Goal: Task Accomplishment & Management: Use online tool/utility

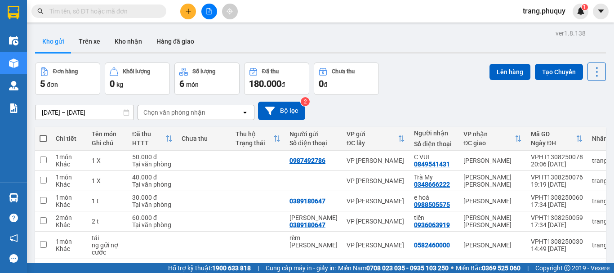
click at [43, 138] on span at bounding box center [43, 138] width 7 height 7
click at [43, 134] on input "checkbox" at bounding box center [43, 134] width 0 height 0
checkbox input "true"
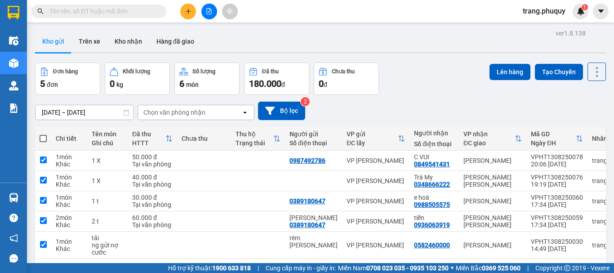
checkbox input "true"
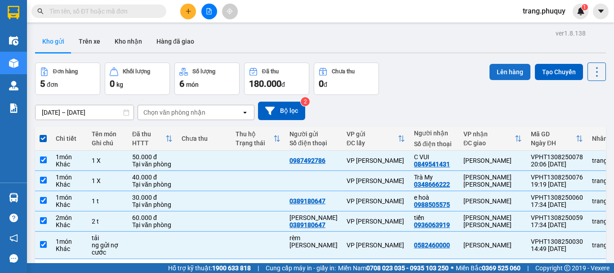
click at [501, 71] on button "Lên hàng" at bounding box center [509, 72] width 41 height 16
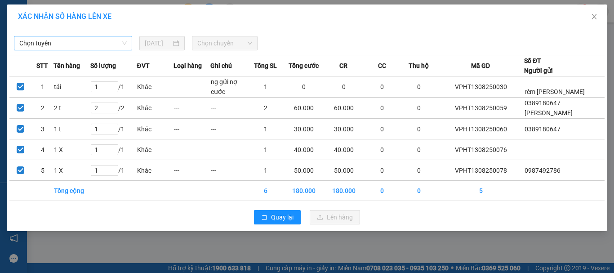
click at [100, 48] on span "Chọn tuyến" at bounding box center [72, 42] width 107 height 13
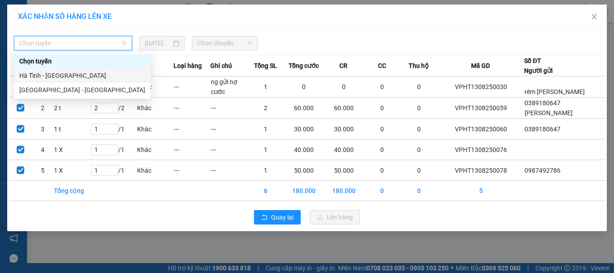
click at [55, 76] on div "Hà Tĩnh - [GEOGRAPHIC_DATA]" at bounding box center [82, 76] width 126 height 10
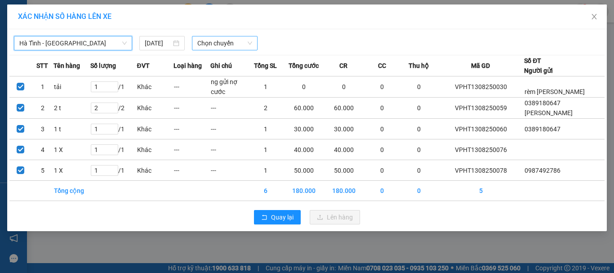
click at [239, 45] on span "Chọn chuyến" at bounding box center [224, 42] width 55 height 13
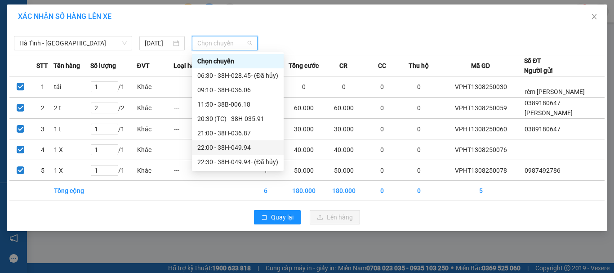
scroll to position [29, 0]
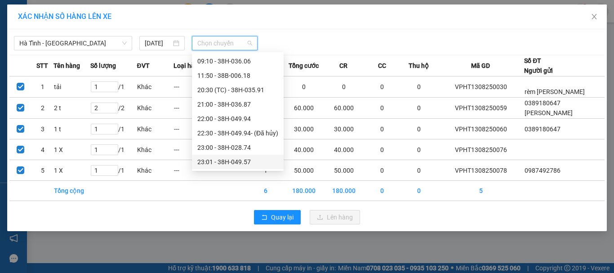
click at [246, 161] on div "23:01 - 38H-049.57" at bounding box center [237, 162] width 81 height 10
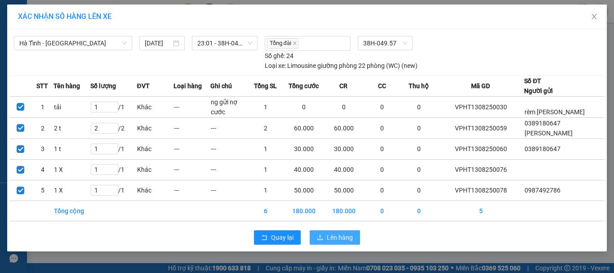
click at [332, 235] on span "Lên hàng" at bounding box center [340, 237] width 26 height 10
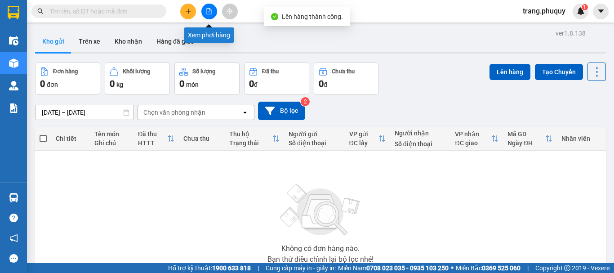
click at [212, 11] on icon "file-add" at bounding box center [209, 11] width 6 height 6
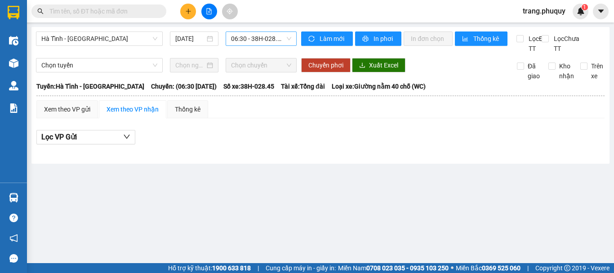
click at [241, 40] on span "06:30 - 38H-028.45 - (Đã hủy)" at bounding box center [261, 38] width 60 height 13
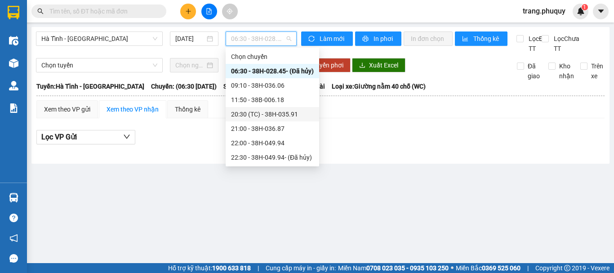
scroll to position [29, 0]
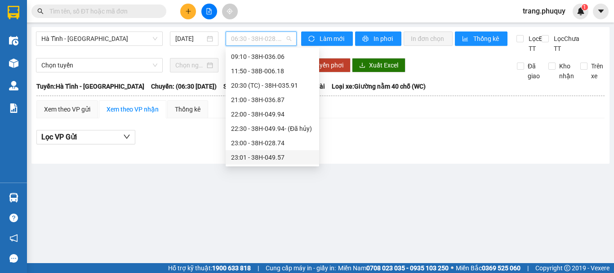
click at [267, 159] on div "23:01 - 38H-049.57" at bounding box center [272, 157] width 83 height 10
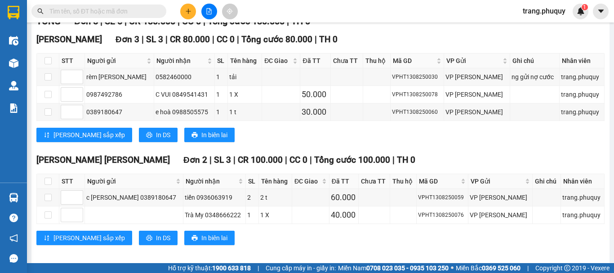
scroll to position [152, 0]
